Goal: Use online tool/utility: Utilize a website feature to perform a specific function

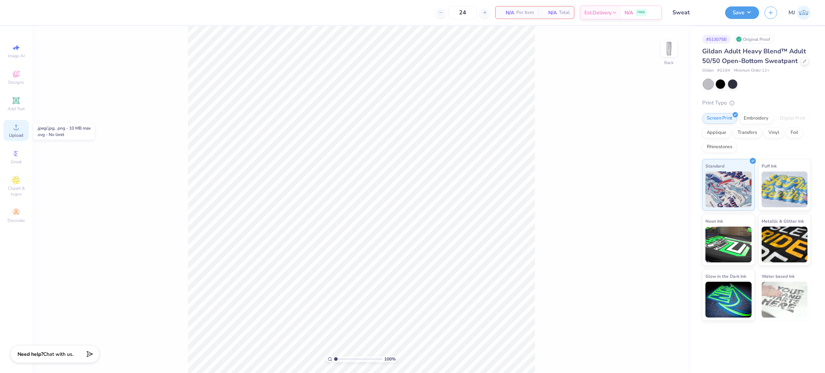
click at [17, 135] on span "Upload" at bounding box center [16, 136] width 14 height 6
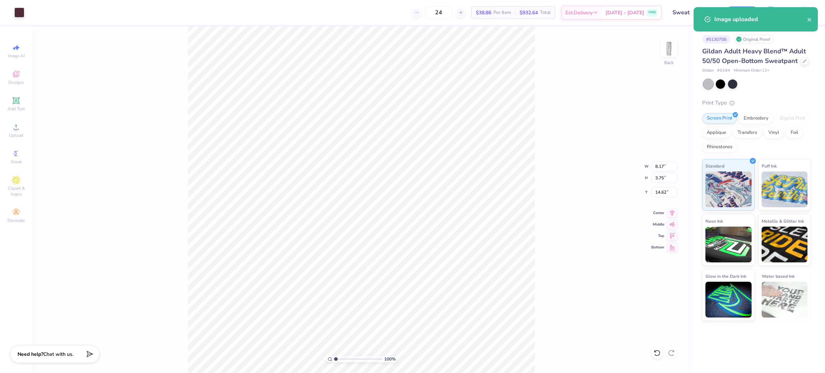
type input "14.62"
click at [658, 166] on input "8.17" at bounding box center [665, 167] width 26 height 10
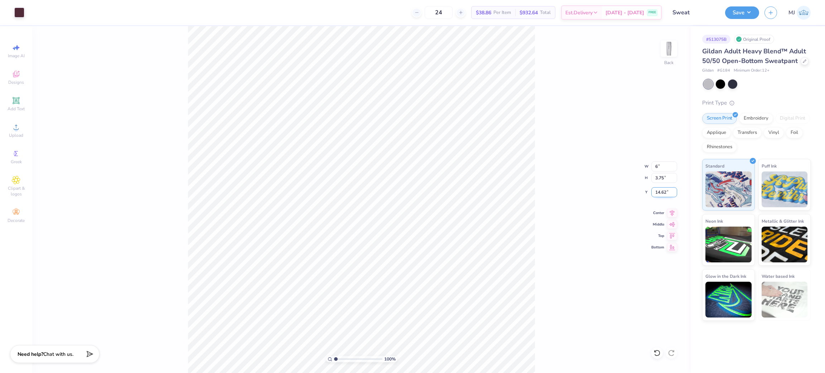
type input "6.00"
type input "2.76"
click at [663, 189] on input "15.12" at bounding box center [665, 192] width 26 height 10
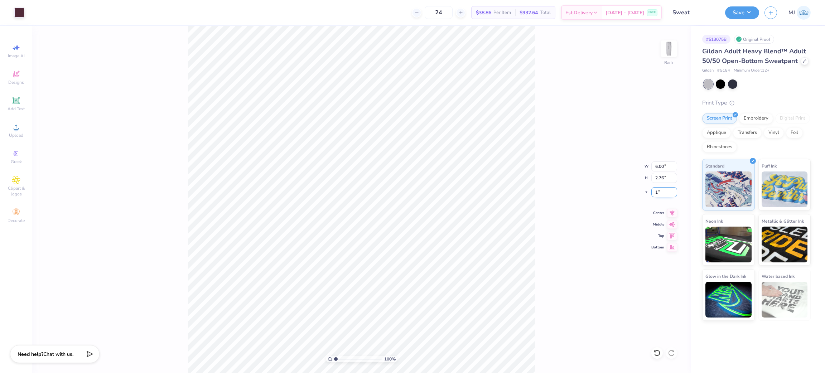
type input "1.00"
click at [660, 195] on input "0.94" at bounding box center [665, 192] width 26 height 10
type input "1.00"
click at [744, 10] on button "Save" at bounding box center [742, 11] width 34 height 13
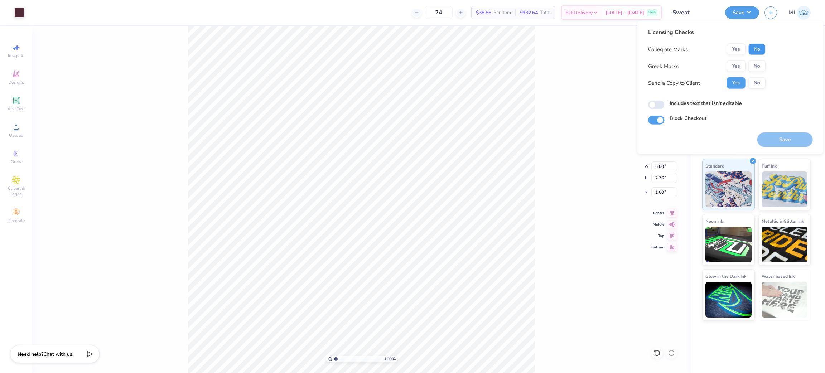
click at [751, 49] on button "No" at bounding box center [757, 49] width 17 height 11
click at [734, 59] on div "Collegiate Marks Yes No Greek Marks Yes No Send a Copy to Client Yes No" at bounding box center [707, 66] width 118 height 45
click at [737, 62] on button "Yes" at bounding box center [736, 66] width 19 height 11
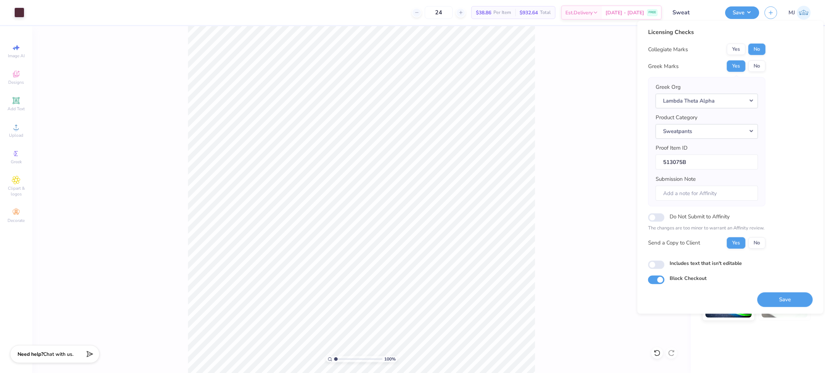
click at [550, 115] on div "100 % Back W 6.00 6.00 " H 2.76 2.76 " Y 1.00 1.00 " Center Middle Top Bottom" at bounding box center [361, 199] width 659 height 347
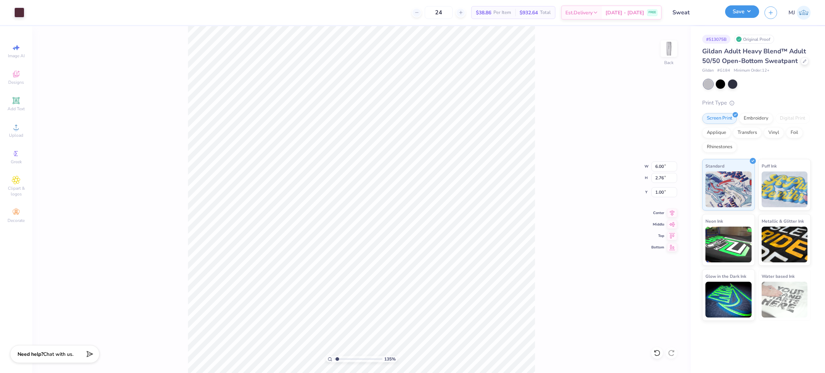
click at [751, 15] on button "Save" at bounding box center [742, 11] width 34 height 13
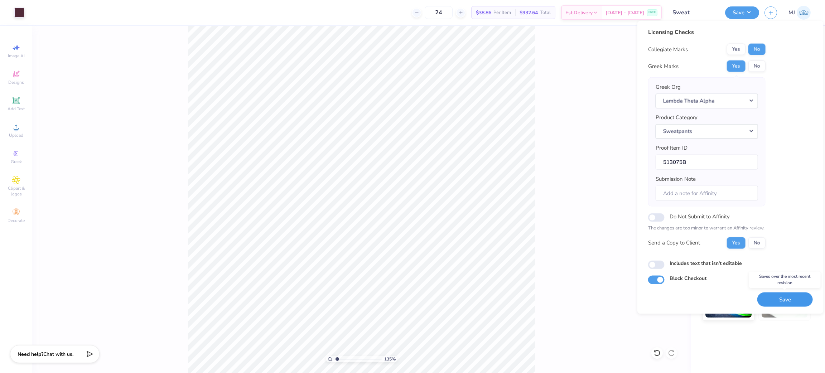
click at [777, 297] on button "Save" at bounding box center [786, 299] width 56 height 15
type input "1.35006141736884"
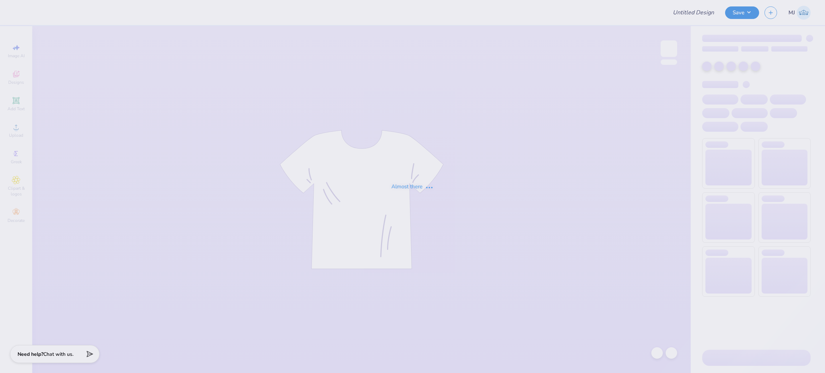
type input "Sweat"
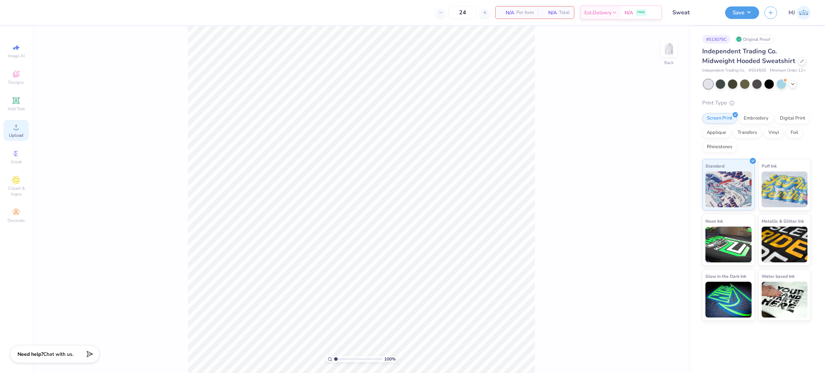
click at [21, 133] on span "Upload" at bounding box center [16, 136] width 14 height 6
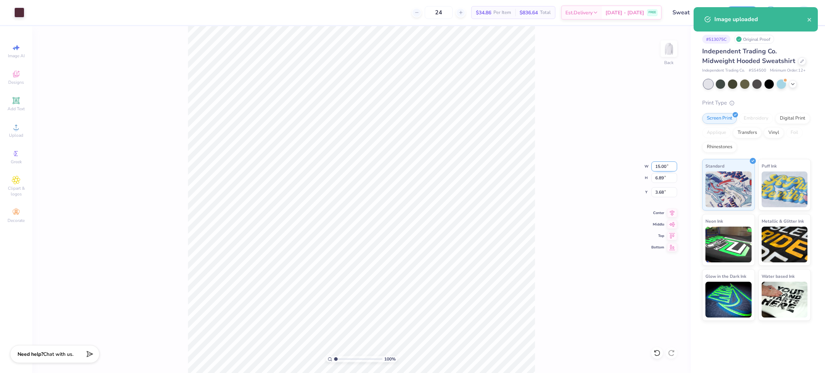
click at [662, 167] on input "15.00" at bounding box center [665, 167] width 26 height 10
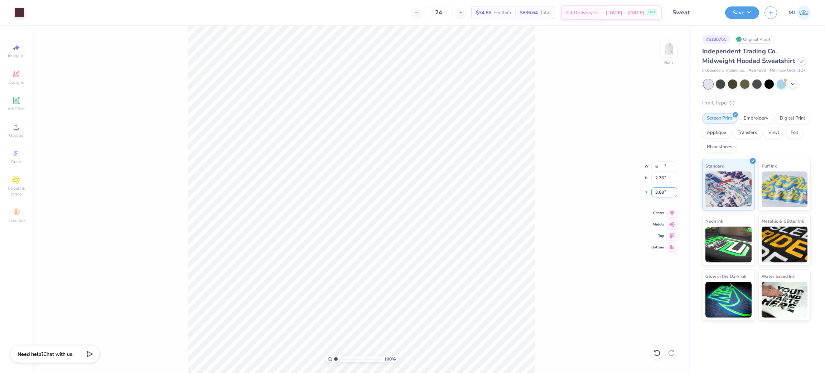
type input "6.00"
type input "2.76"
click at [658, 193] on input "5.75" at bounding box center [665, 192] width 26 height 10
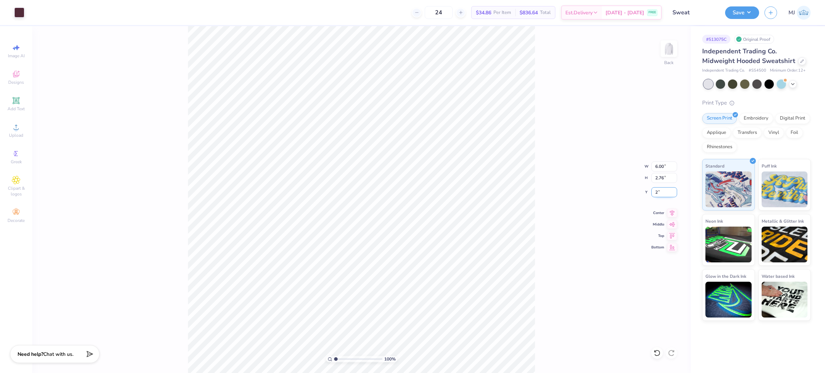
click at [657, 195] on input "2" at bounding box center [665, 192] width 26 height 10
click at [657, 195] on input "23" at bounding box center [665, 192] width 26 height 10
type input "3.00"
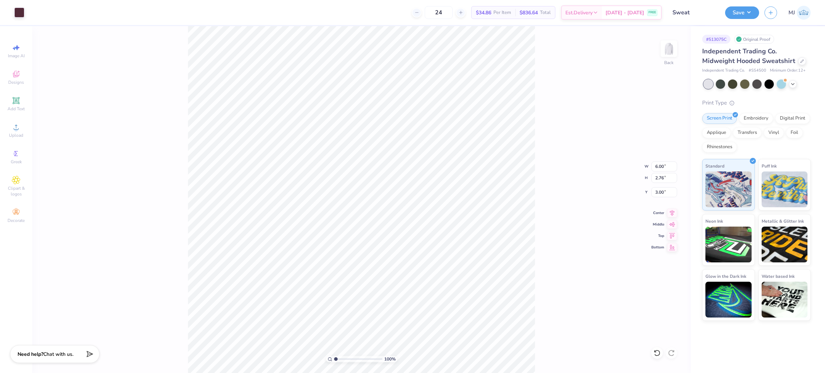
click at [609, 175] on div "100 % Back W 6.00 6.00 " H 2.76 2.76 " Y 3.00 3.00 " Center Middle Top Bottom" at bounding box center [361, 199] width 659 height 347
click at [749, 10] on button "Save" at bounding box center [742, 11] width 34 height 13
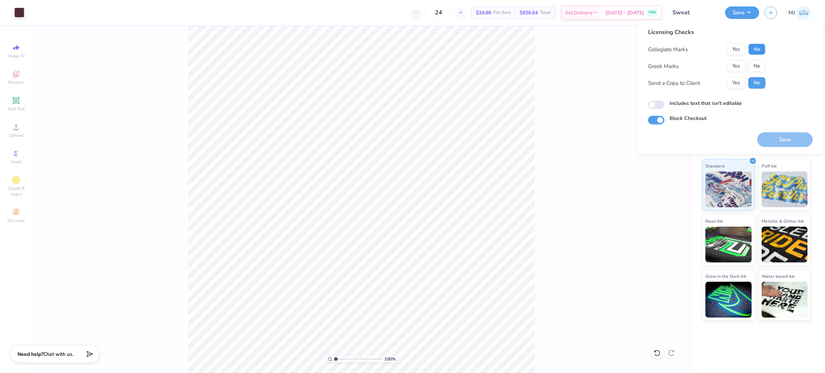
click at [760, 50] on button "No" at bounding box center [757, 49] width 17 height 11
click at [738, 64] on button "Yes" at bounding box center [736, 66] width 19 height 11
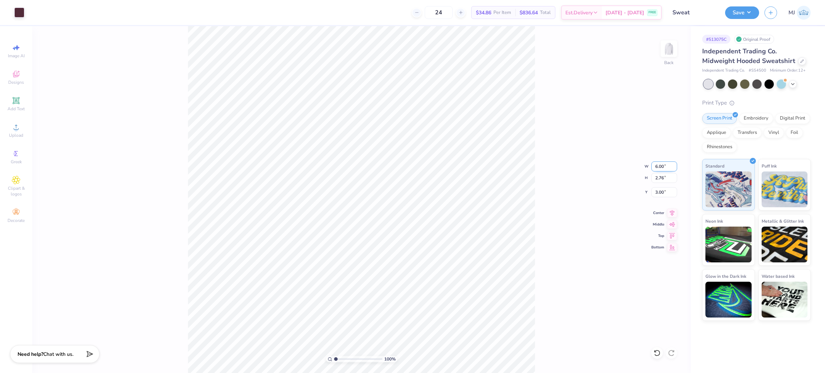
click at [660, 166] on input "6.00" at bounding box center [665, 167] width 26 height 10
type input "12.50"
type input "5.74"
click at [661, 191] on input "1.51" at bounding box center [665, 192] width 26 height 10
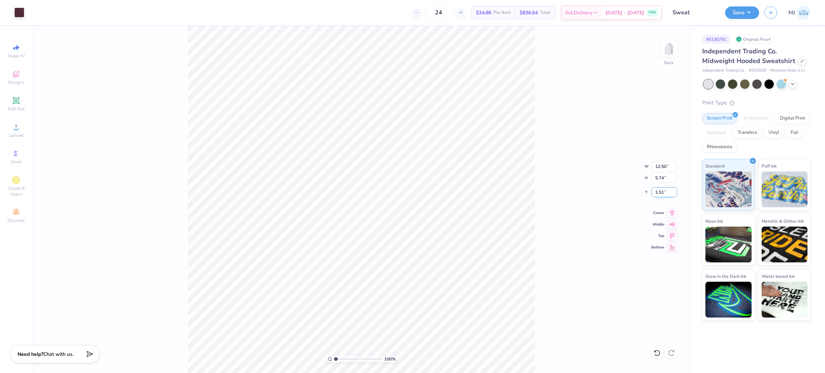
click at [660, 191] on input "1.51" at bounding box center [665, 192] width 26 height 10
type input "3.00"
click at [756, 9] on button "Save" at bounding box center [742, 11] width 34 height 13
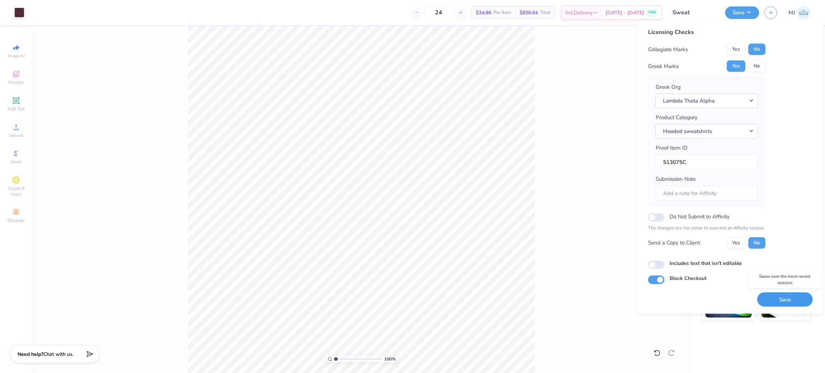
click at [766, 304] on button "Save" at bounding box center [786, 299] width 56 height 15
